Goal: Transaction & Acquisition: Purchase product/service

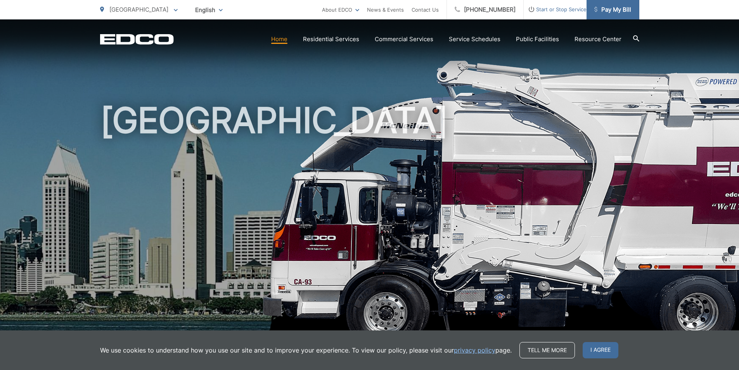
click at [365, 10] on span "Pay My Bill" at bounding box center [612, 9] width 37 height 9
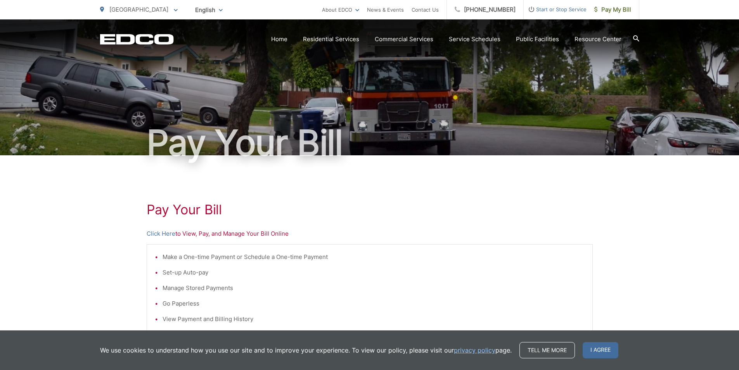
click at [204, 232] on p "Click Here to View, Pay, and Manage Your Bill Online" at bounding box center [370, 233] width 446 height 9
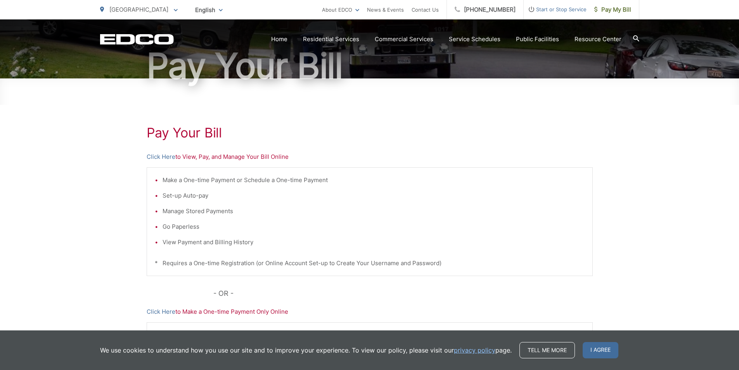
scroll to position [78, 0]
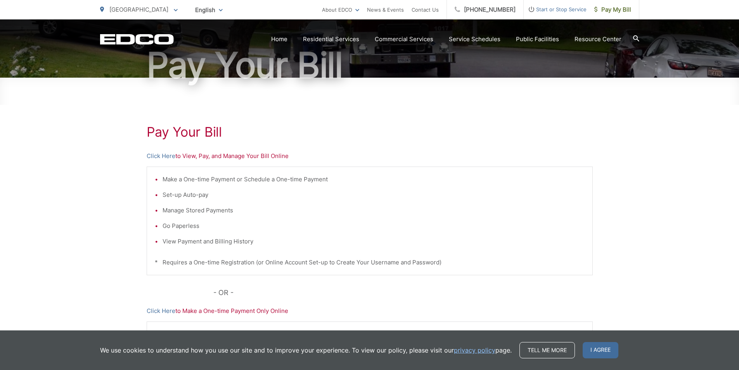
click at [161, 154] on link "Click Here" at bounding box center [161, 155] width 29 height 9
click at [609, 9] on span "Pay My Bill" at bounding box center [612, 9] width 37 height 9
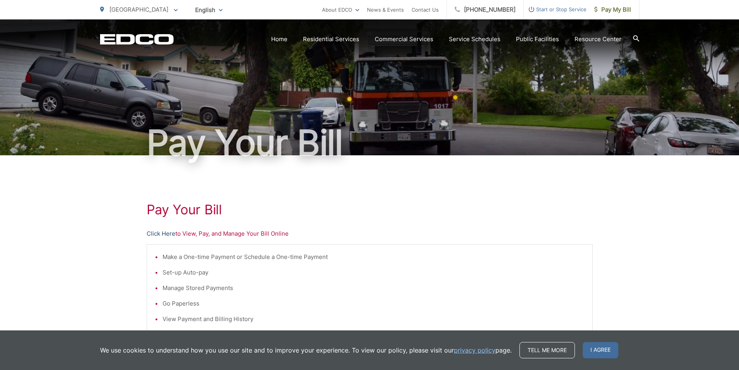
click at [159, 232] on link "Click Here" at bounding box center [161, 233] width 29 height 9
